Goal: Transaction & Acquisition: Book appointment/travel/reservation

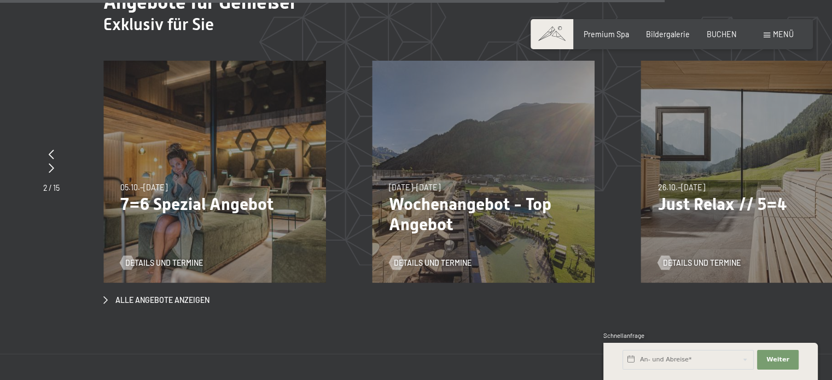
scroll to position [4305, 0]
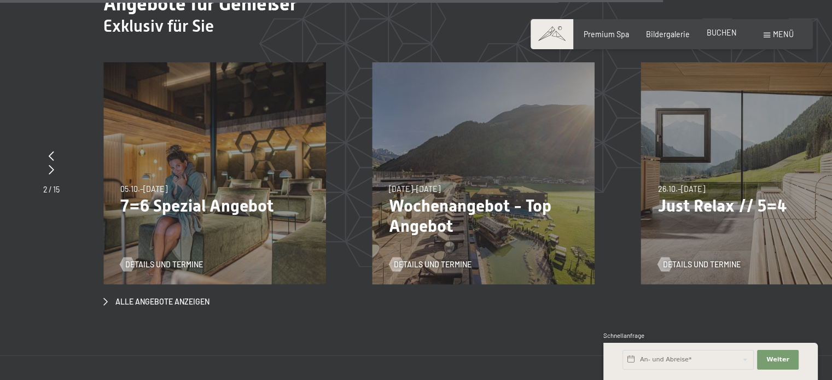
click at [728, 37] on span "BUCHEN" at bounding box center [721, 32] width 30 height 9
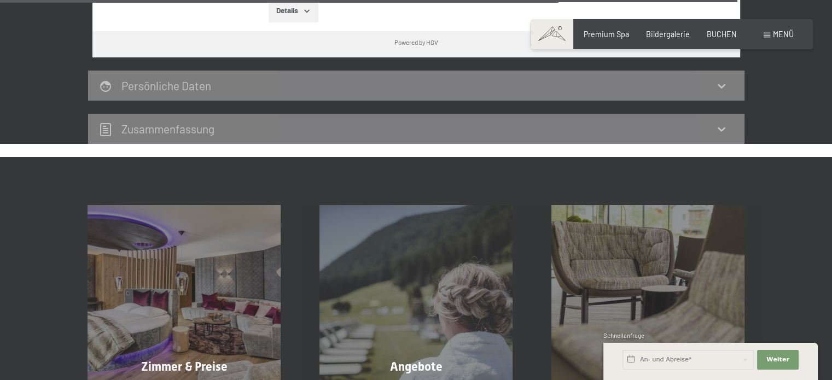
scroll to position [3386, 0]
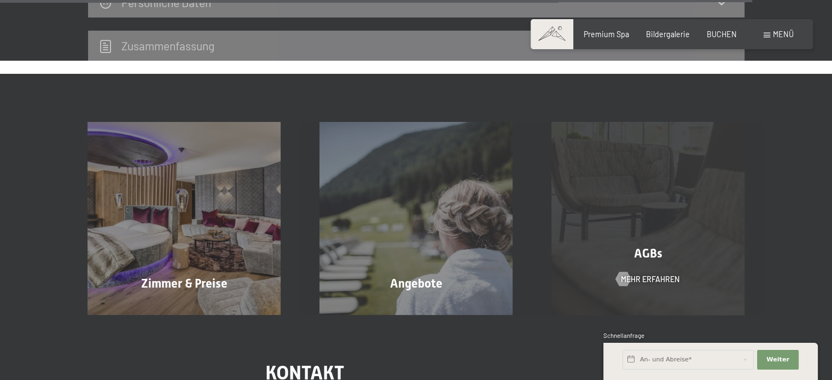
click at [619, 178] on div "AGBs Mehr erfahren" at bounding box center [647, 218] width 232 height 193
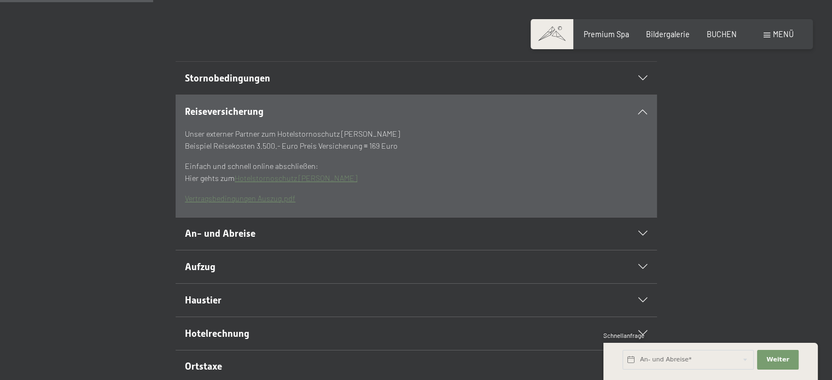
scroll to position [236, 0]
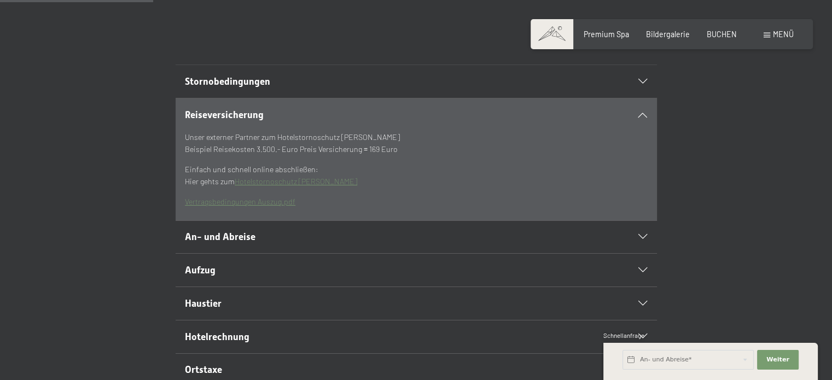
click at [258, 98] on div "Stornobedingungen" at bounding box center [416, 81] width 462 height 33
